Goal: Transaction & Acquisition: Purchase product/service

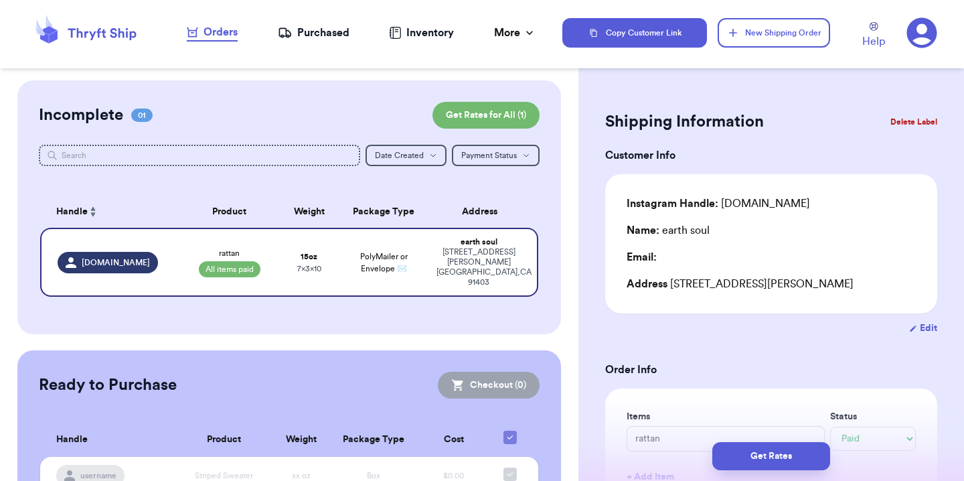
select select "paid"
click at [923, 323] on button "Edit" at bounding box center [923, 327] width 28 height 13
select select "CA"
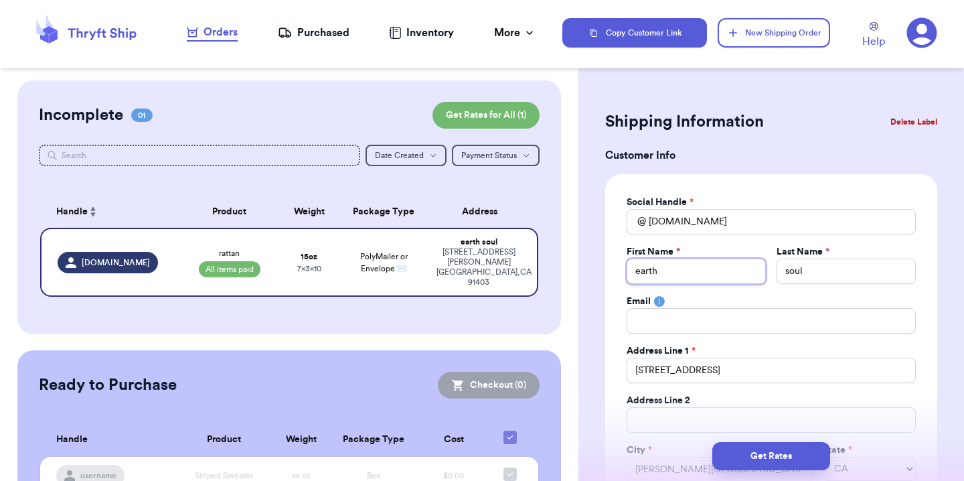
drag, startPoint x: 682, startPoint y: 271, endPoint x: 610, endPoint y: 271, distance: 72.3
click at [610, 271] on div "Social Handle * @ [DOMAIN_NAME] First Name * earth Last Name * soul Email Addre…" at bounding box center [771, 363] width 332 height 379
drag, startPoint x: 821, startPoint y: 272, endPoint x: 748, endPoint y: 272, distance: 73.0
click at [749, 272] on div "First Name * Last Name * soul" at bounding box center [771, 264] width 289 height 39
click at [734, 287] on div "Social Handle * @ [DOMAIN_NAME] First Name * Last Name * Email Address Line 1 *…" at bounding box center [771, 364] width 289 height 336
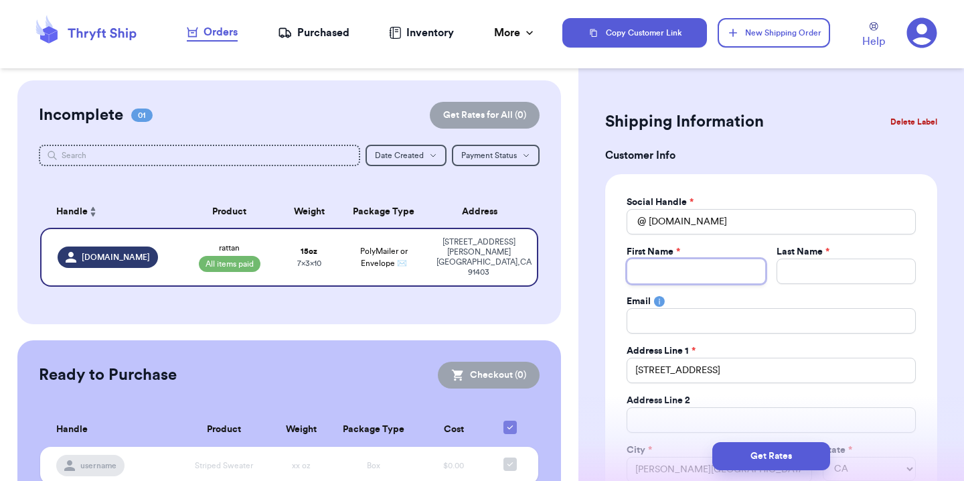
click at [718, 273] on input "Total Amount Paid" at bounding box center [696, 270] width 139 height 25
type input "[PERSON_NAME]"
click at [824, 267] on input "Total Amount Paid" at bounding box center [846, 270] width 139 height 25
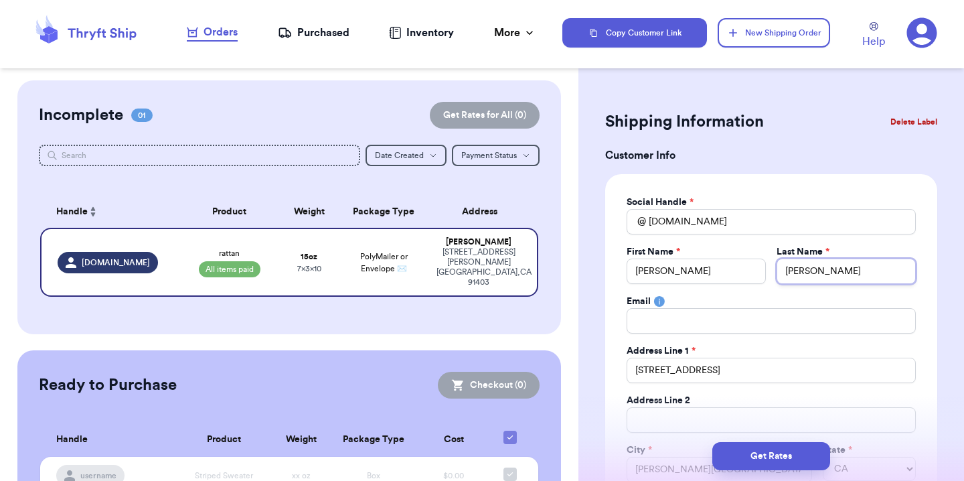
type input "[PERSON_NAME]"
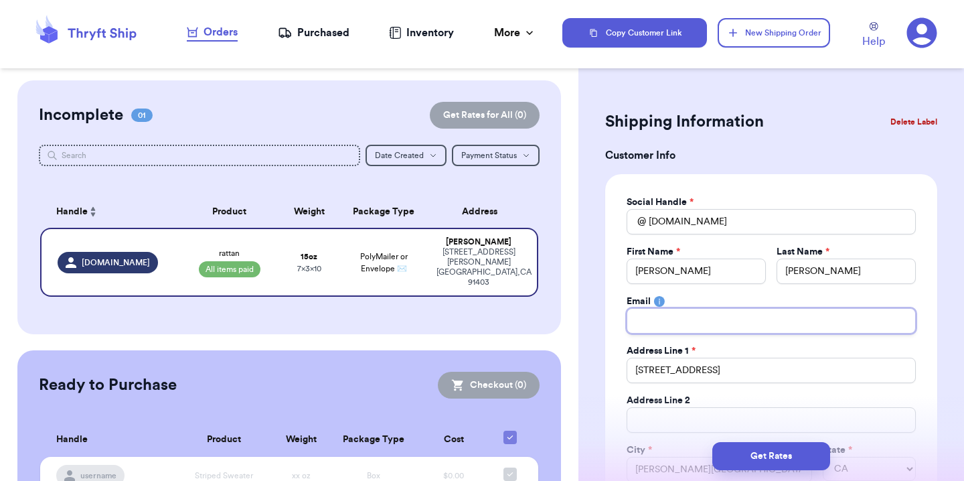
click at [782, 319] on input "Total Amount Paid" at bounding box center [771, 320] width 289 height 25
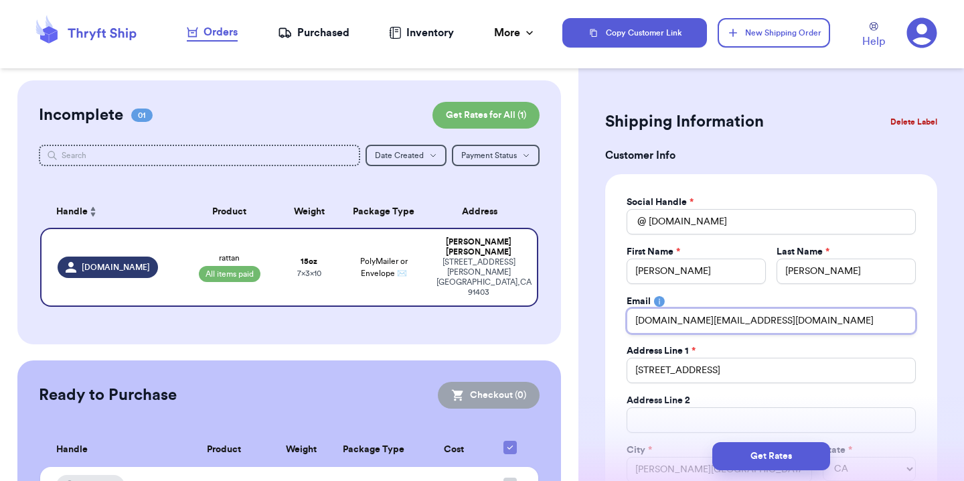
type input "[DOMAIN_NAME][EMAIL_ADDRESS][DOMAIN_NAME]"
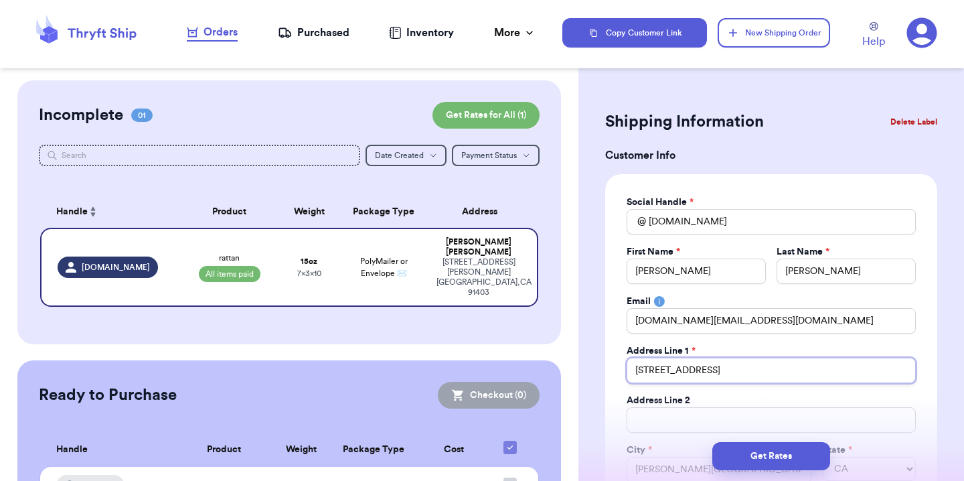
click at [760, 371] on input "[STREET_ADDRESS]" at bounding box center [771, 370] width 289 height 25
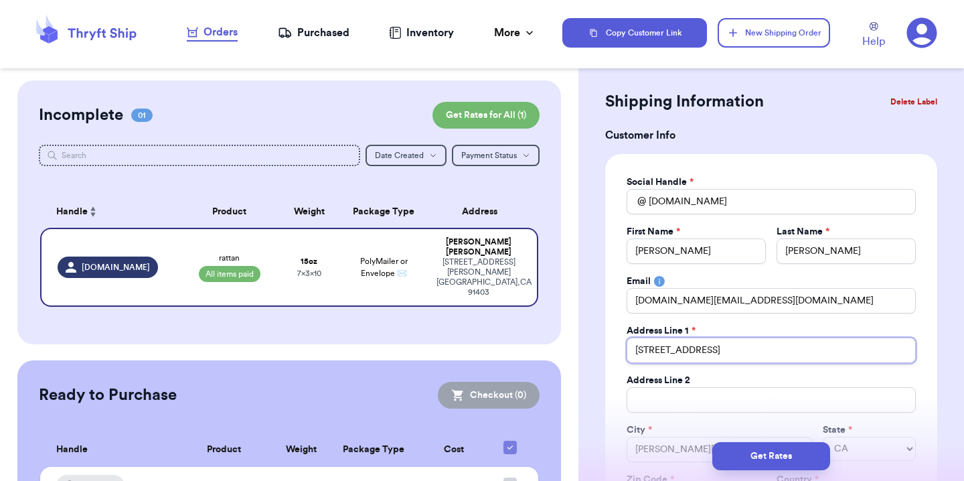
scroll to position [50, 0]
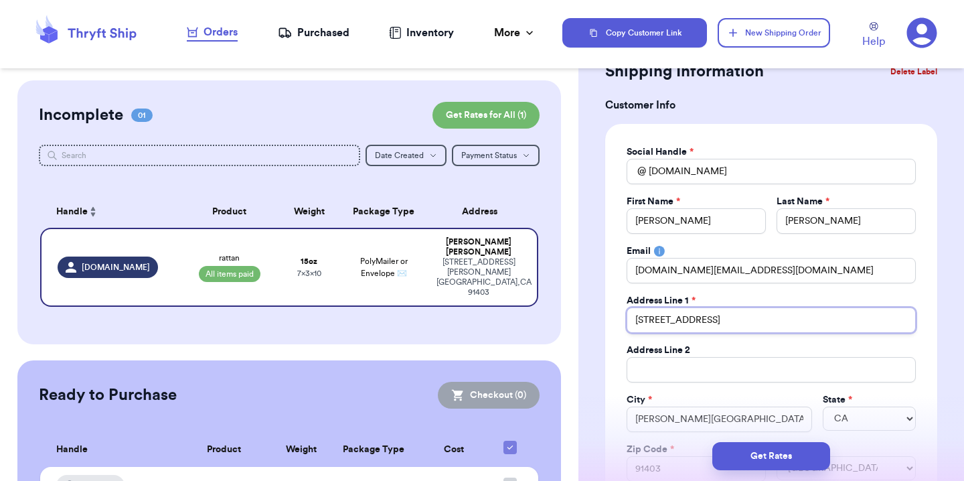
click at [666, 323] on input "[STREET_ADDRESS]" at bounding box center [771, 319] width 289 height 25
click at [699, 322] on input "[STREET_ADDRESS]" at bounding box center [771, 319] width 289 height 25
type input "[STREET_ADDRESS]"
click at [767, 299] on div "Address Line 1 *" at bounding box center [771, 300] width 289 height 13
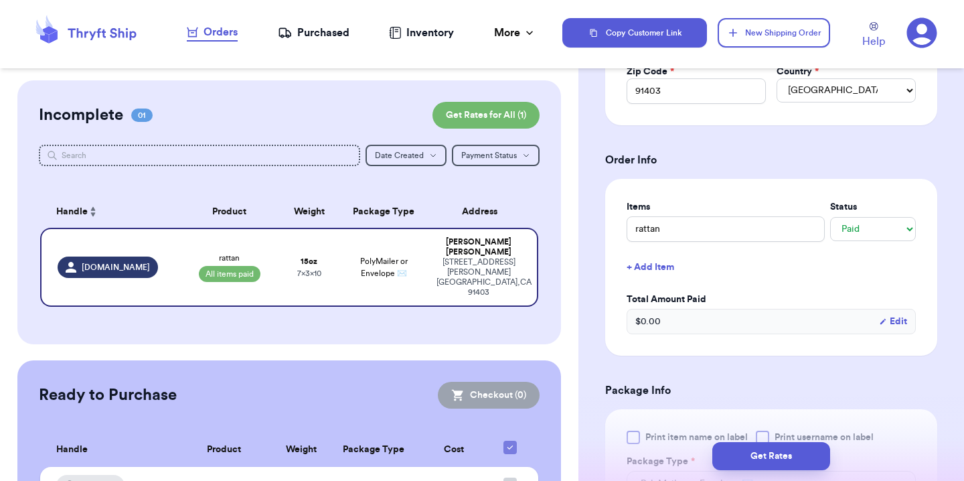
scroll to position [431, 0]
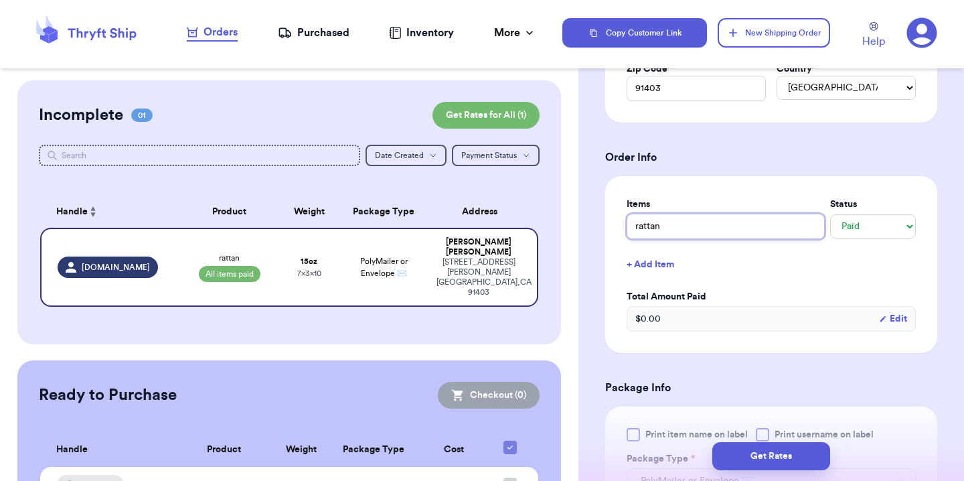
drag, startPoint x: 690, startPoint y: 232, endPoint x: 624, endPoint y: 229, distance: 66.3
click at [625, 231] on div "Items Status rattan -- Paid Owes + Add Item Total Amount Paid $ 0.00 Edit" at bounding box center [771, 264] width 332 height 177
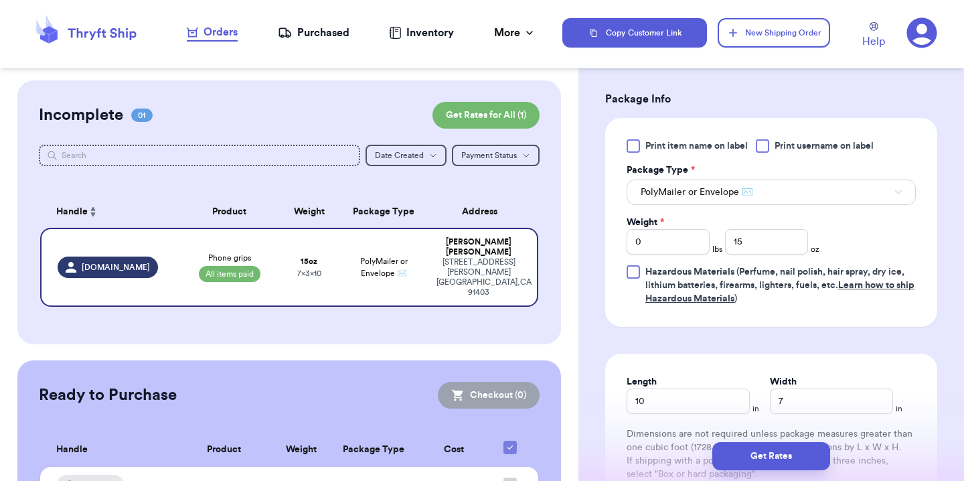
scroll to position [744, 0]
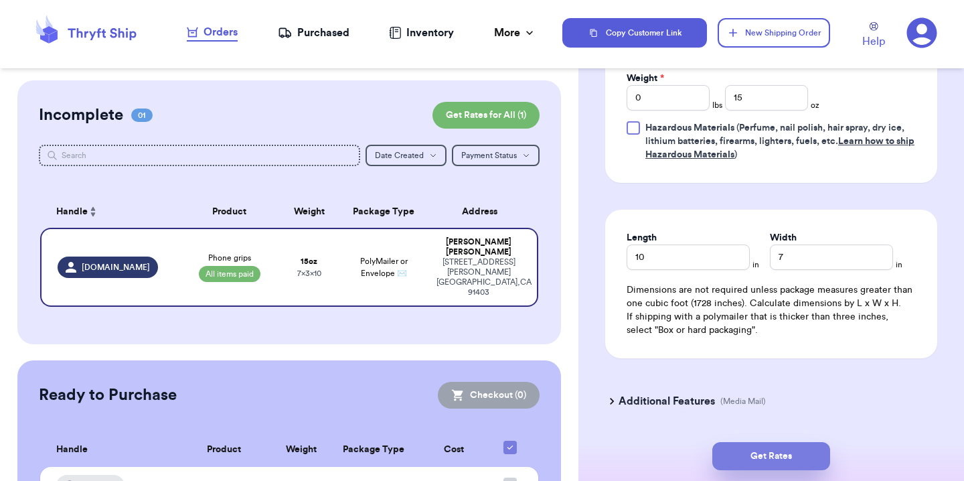
type input "Phone grips"
click at [761, 460] on button "Get Rates" at bounding box center [771, 456] width 118 height 28
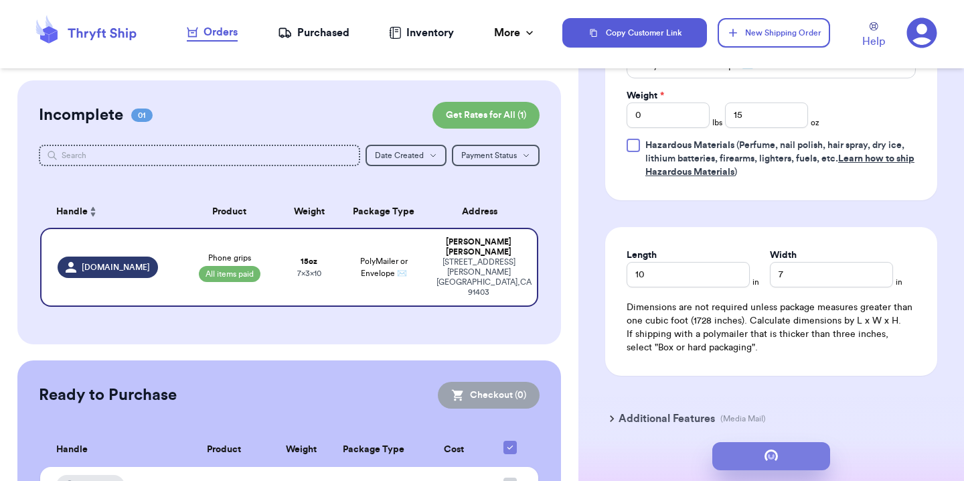
scroll to position [0, 0]
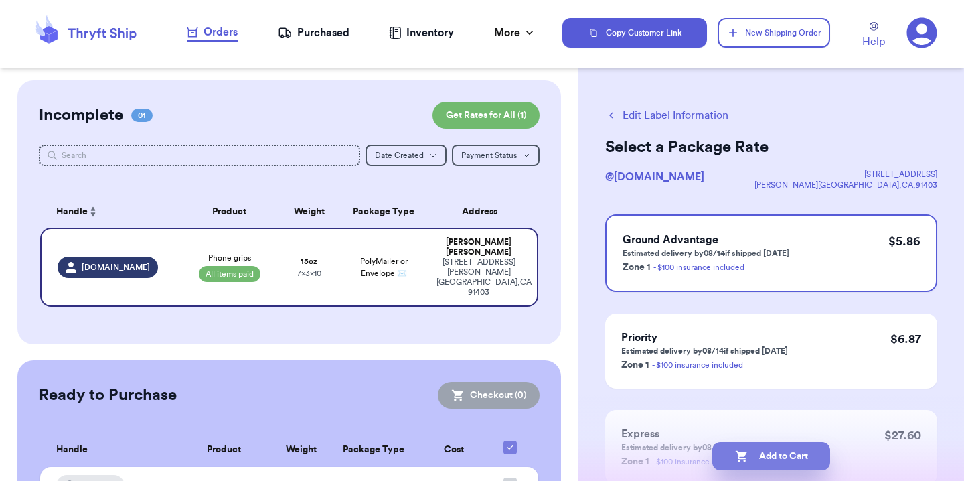
click at [789, 459] on button "Add to Cart" at bounding box center [771, 456] width 118 height 28
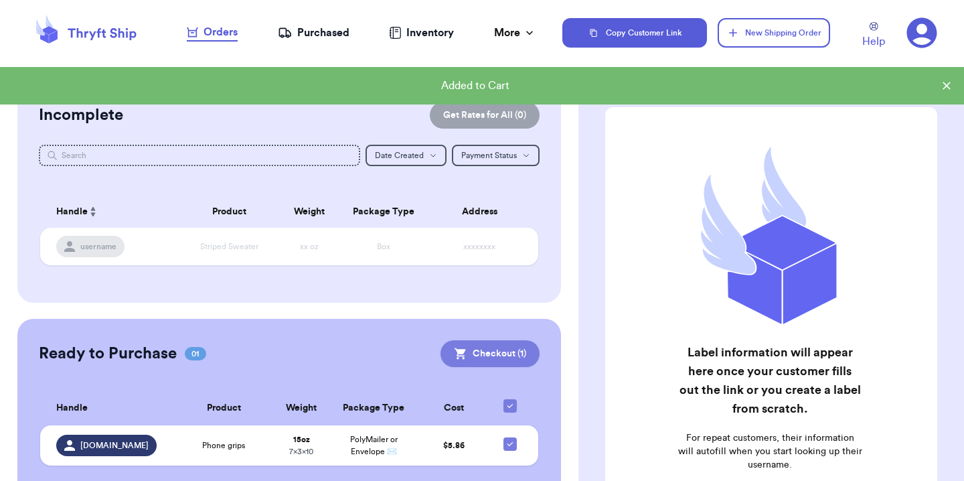
click at [494, 346] on button "Checkout ( 1 )" at bounding box center [490, 353] width 99 height 27
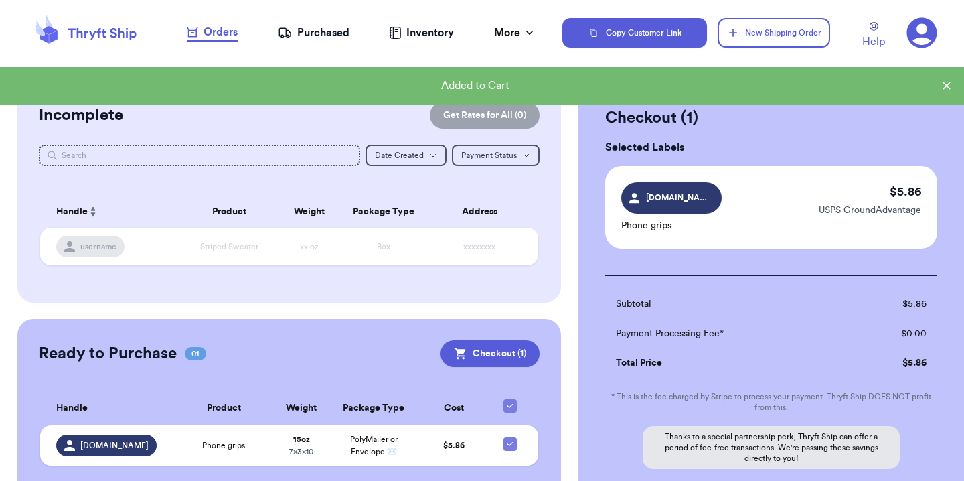
scroll to position [131, 0]
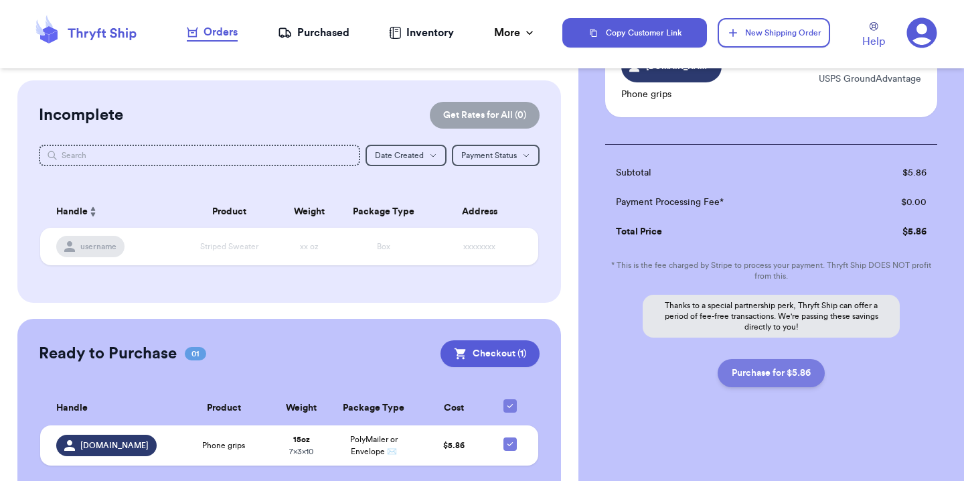
click at [781, 372] on button "Purchase for $5.86" at bounding box center [771, 373] width 107 height 28
checkbox input "false"
checkbox input "true"
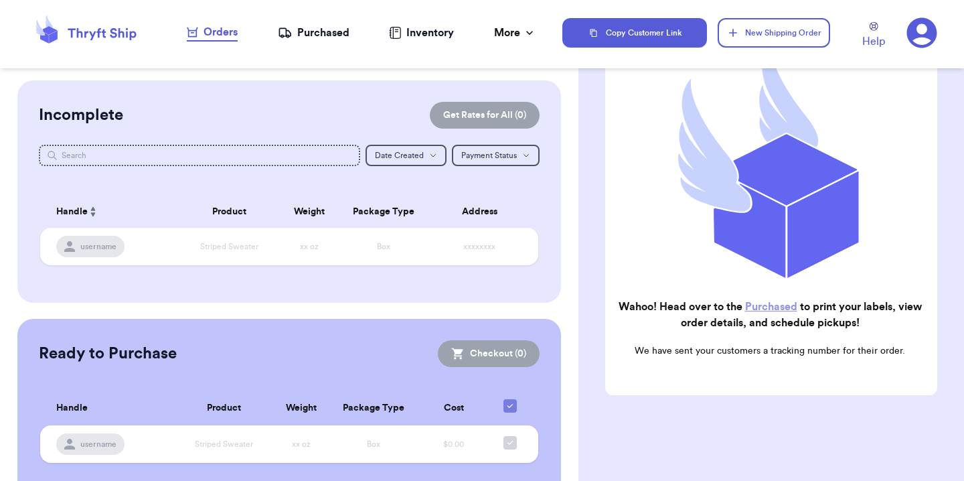
scroll to position [0, 0]
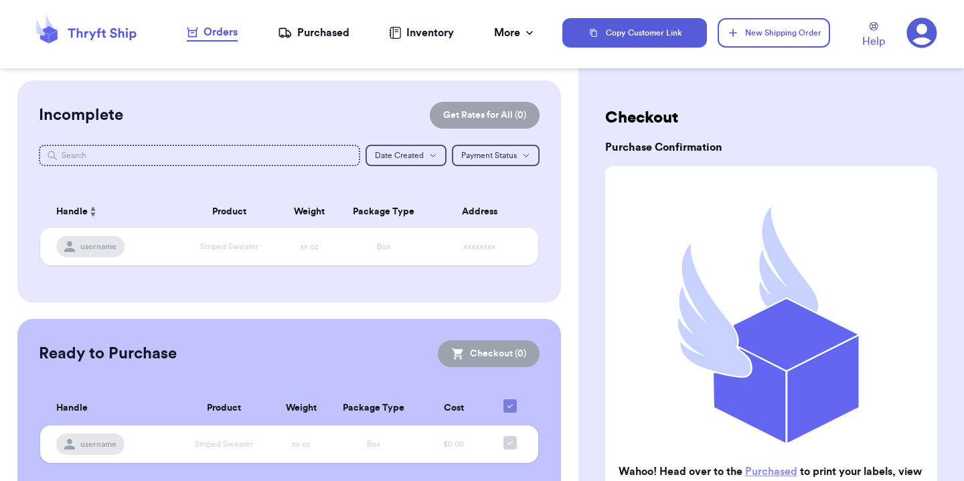
click at [335, 26] on div "Purchased" at bounding box center [314, 33] width 72 height 16
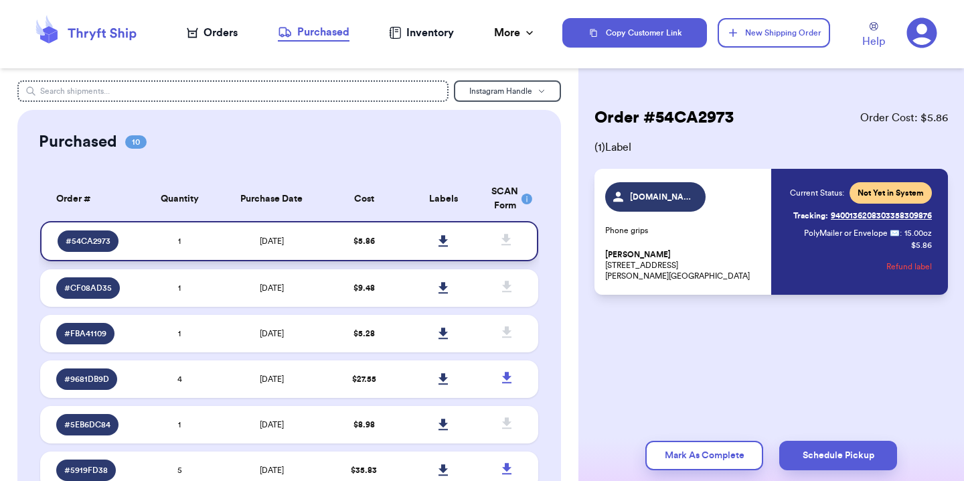
click at [439, 244] on icon at bounding box center [444, 241] width 10 height 12
